Goal: Task Accomplishment & Management: Complete application form

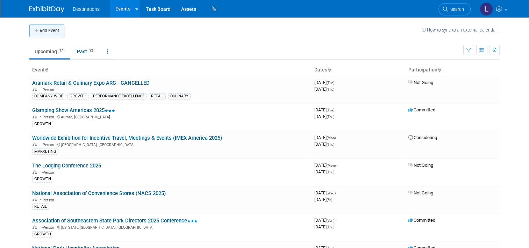
click at [42, 30] on button "Add Event" at bounding box center [46, 30] width 35 height 13
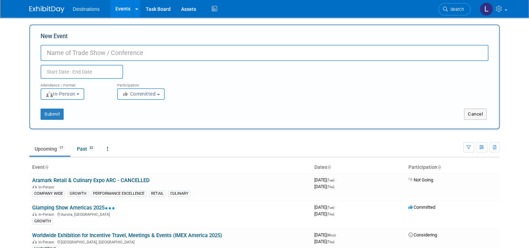
click at [71, 54] on input "New Event" at bounding box center [265, 53] width 448 height 16
click at [79, 52] on input "AHLA" at bounding box center [265, 53] width 448 height 16
drag, startPoint x: 81, startPoint y: 53, endPoint x: 87, endPoint y: 55, distance: 6.5
click at [81, 52] on input "AHLA" at bounding box center [265, 53] width 448 height 16
type input "AHLA - The Hospitality Show"
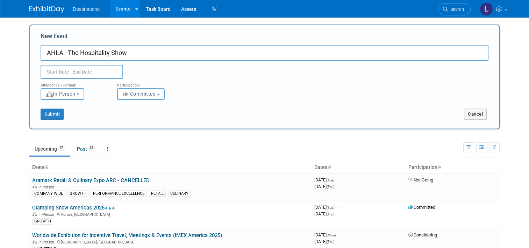
click at [56, 72] on input "text" at bounding box center [82, 72] width 83 height 14
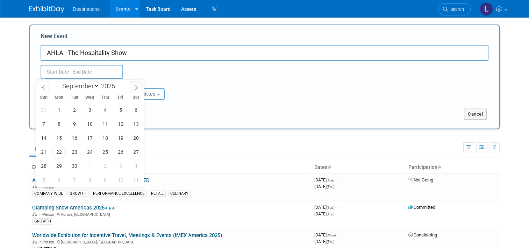
click at [135, 87] on icon at bounding box center [136, 87] width 5 height 5
select select "9"
click at [42, 167] on span "26" at bounding box center [44, 166] width 14 height 14
click at [74, 164] on span "28" at bounding box center [75, 166] width 14 height 14
type input "[DATE] to [DATE]"
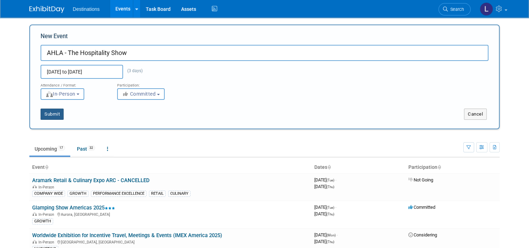
click at [41, 113] on button "Submit" at bounding box center [52, 113] width 23 height 11
type input "AHLA - The Hospitality Show"
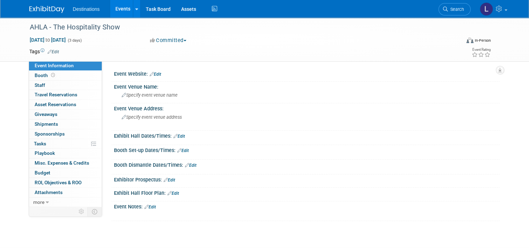
click at [34, 51] on td "Tags Edit" at bounding box center [44, 51] width 30 height 7
click at [40, 50] on span at bounding box center [42, 52] width 5 height 6
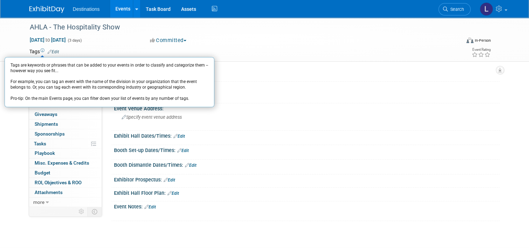
click at [41, 49] on icon at bounding box center [43, 51] width 4 height 4
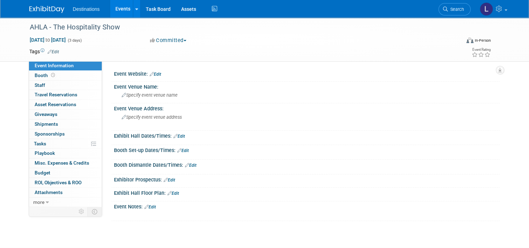
click at [33, 52] on td "Tags Edit" at bounding box center [44, 51] width 30 height 7
click at [85, 10] on span "Destinations" at bounding box center [86, 9] width 27 height 6
click at [119, 8] on link "Events" at bounding box center [123, 8] width 26 height 17
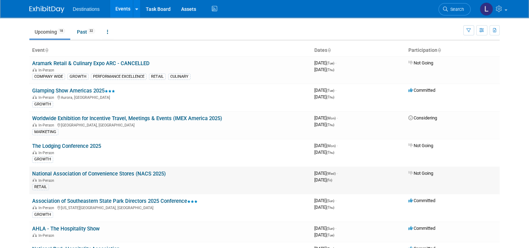
scroll to position [35, 0]
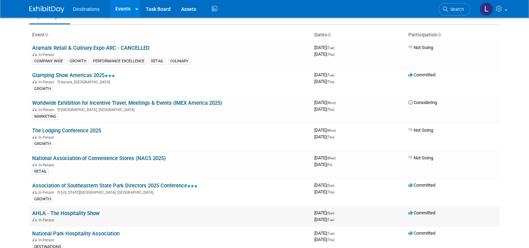
click at [73, 210] on link "AHLA - The Hospitality Show" at bounding box center [66, 213] width 68 height 6
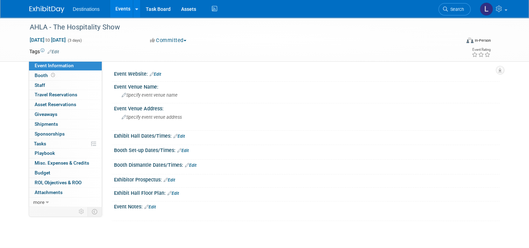
click at [48, 51] on icon at bounding box center [50, 51] width 4 height 5
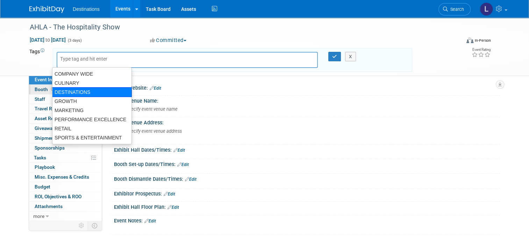
click at [78, 89] on div "DESTINATIONS" at bounding box center [92, 92] width 80 height 10
type input "DESTINATIONS"
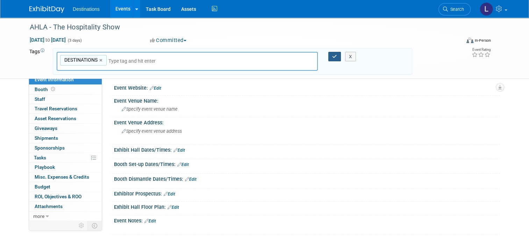
click at [334, 55] on icon "button" at bounding box center [334, 56] width 5 height 5
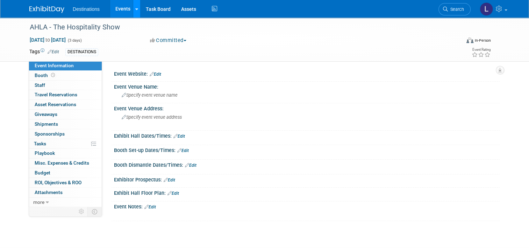
click at [135, 7] on icon at bounding box center [136, 9] width 3 height 5
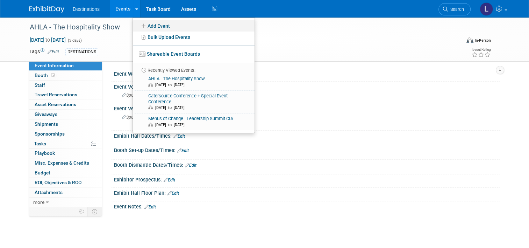
click at [141, 26] on icon at bounding box center [144, 25] width 8 height 5
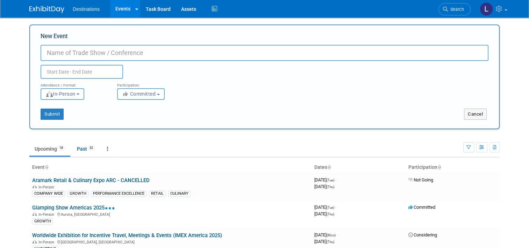
click at [63, 50] on input "New Event" at bounding box center [265, 53] width 448 height 16
click at [87, 52] on input "AHLA-" at bounding box center [265, 53] width 448 height 16
type input "AHLA- Responsible Stay & F&B Summit"
click at [62, 69] on input "text" at bounding box center [82, 72] width 83 height 14
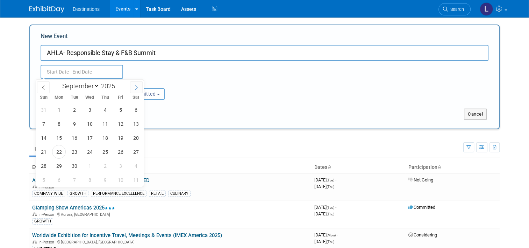
click at [136, 87] on icon at bounding box center [136, 87] width 5 height 5
select select "11"
click at [136, 87] on icon at bounding box center [136, 87] width 5 height 5
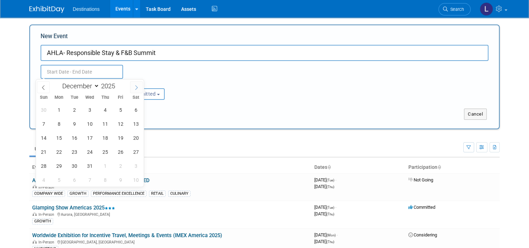
type input "2026"
click at [136, 87] on icon at bounding box center [136, 87] width 5 height 5
select select "2"
click at [76, 107] on span "3" at bounding box center [75, 110] width 14 height 14
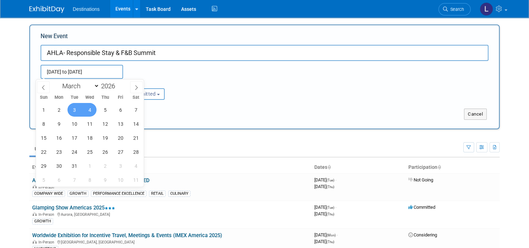
click at [87, 108] on span "4" at bounding box center [90, 110] width 14 height 14
type input "Mar 3, 2026 to Mar 4, 2026"
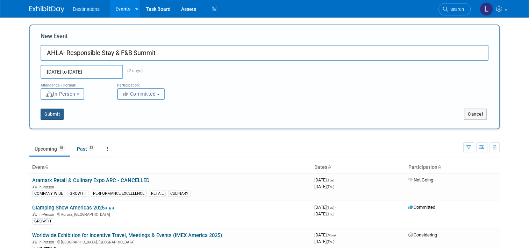
click at [47, 115] on button "Submit" at bounding box center [52, 113] width 23 height 11
type input "AHLA- Responsible Stay & F&B Summit"
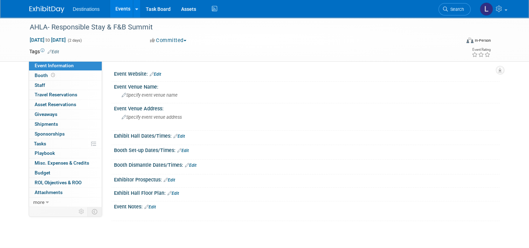
click at [54, 52] on link "Edit" at bounding box center [54, 51] width 12 height 5
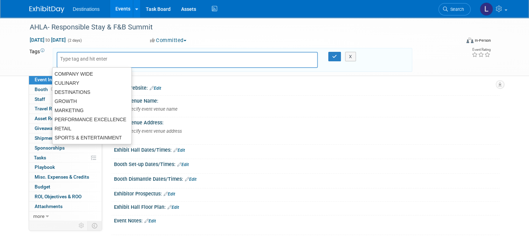
drag, startPoint x: 442, startPoint y: 77, endPoint x: 388, endPoint y: 63, distance: 55.8
click at [441, 77] on div "Event Website: Edit Event Venue Name: Specify event venue name Event Venue Addr…" at bounding box center [301, 147] width 398 height 145
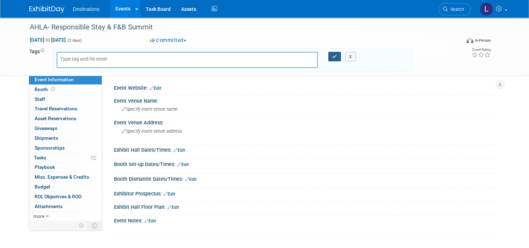
click at [334, 57] on icon "button" at bounding box center [334, 56] width 5 height 5
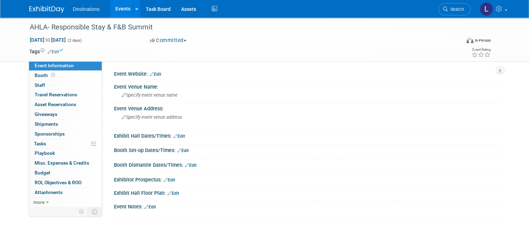
click at [44, 7] on img at bounding box center [46, 9] width 35 height 7
